Goal: Task Accomplishment & Management: Manage account settings

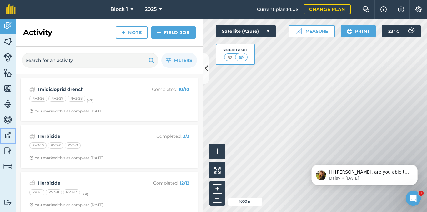
click at [6, 136] on img at bounding box center [7, 135] width 9 height 9
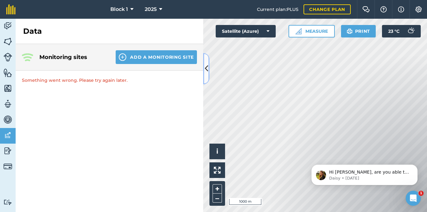
click at [208, 72] on icon at bounding box center [206, 68] width 3 height 11
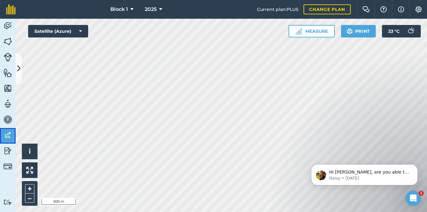
click at [8, 133] on img at bounding box center [7, 135] width 9 height 9
click at [400, 9] on img at bounding box center [400, 9] width 6 height 7
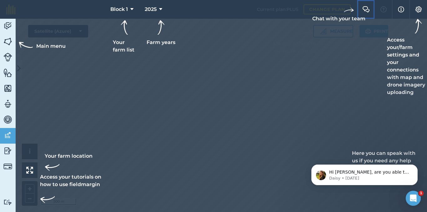
click at [366, 9] on img at bounding box center [365, 9] width 7 height 6
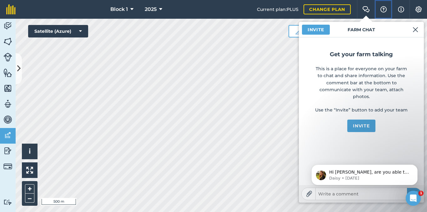
click at [379, 10] on img at bounding box center [382, 9] width 7 height 6
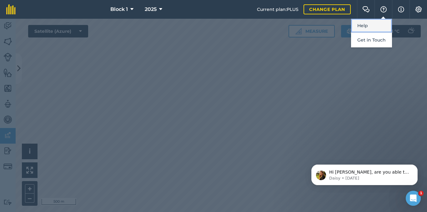
click at [379, 27] on link "Help" at bounding box center [371, 26] width 41 height 14
click at [419, 9] on img at bounding box center [417, 9] width 7 height 6
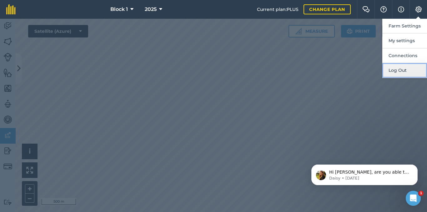
click at [417, 74] on button "Log Out" at bounding box center [404, 70] width 45 height 15
